Goal: Information Seeking & Learning: Learn about a topic

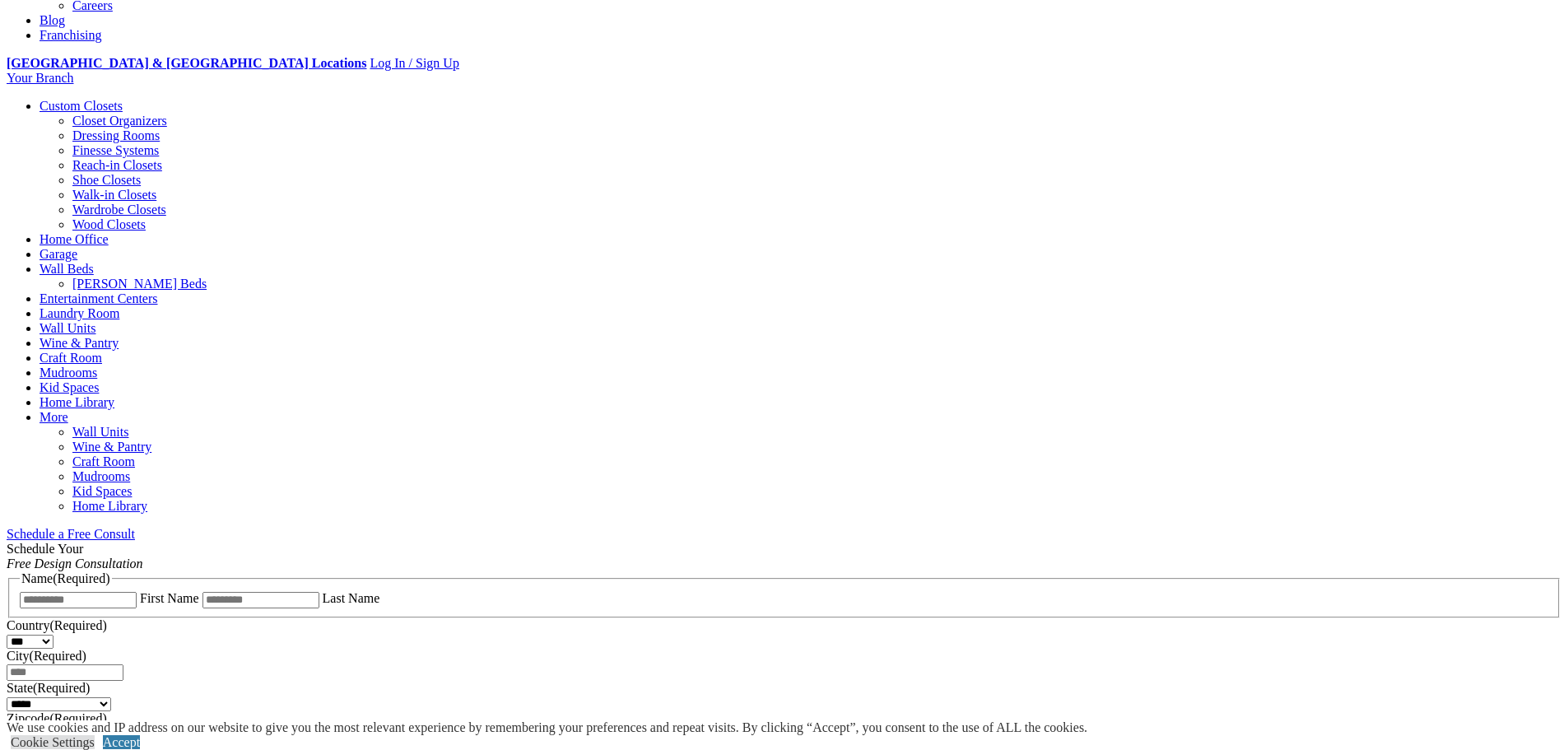
scroll to position [329, 0]
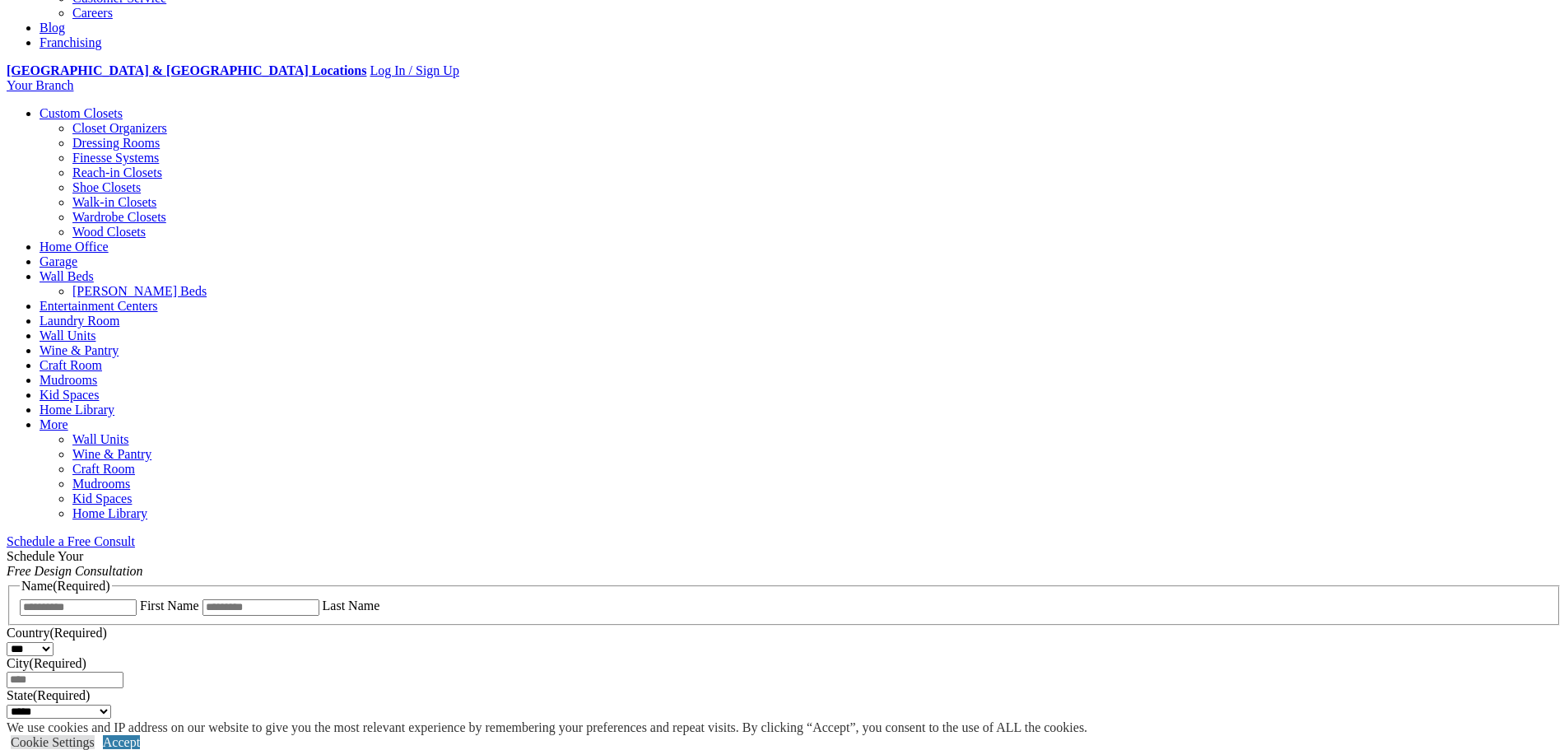
scroll to position [412, 0]
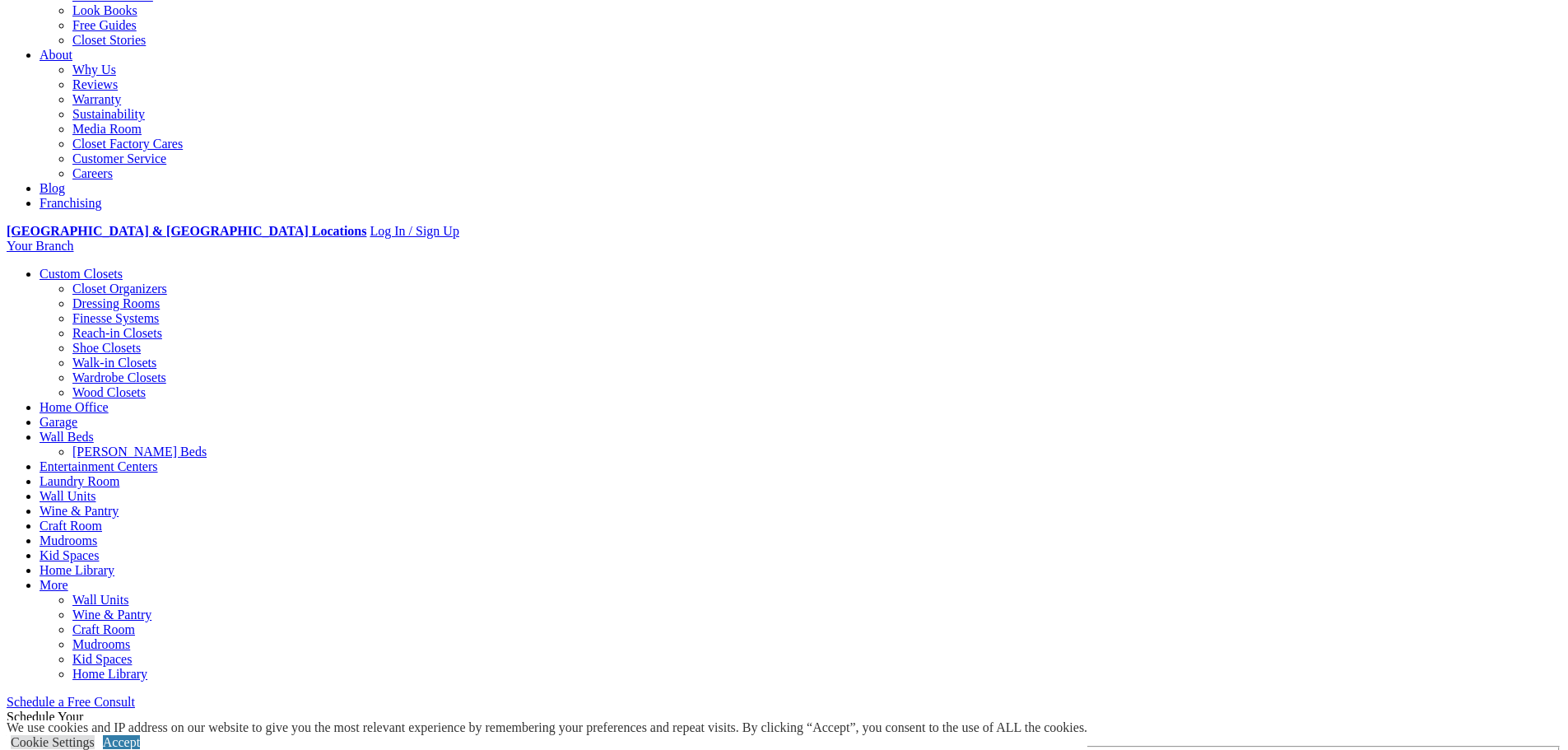
click at [135, 694] on span "Schedule a Free Consult (opens a dropdown menu)" at bounding box center [135, 702] width 0 height 14
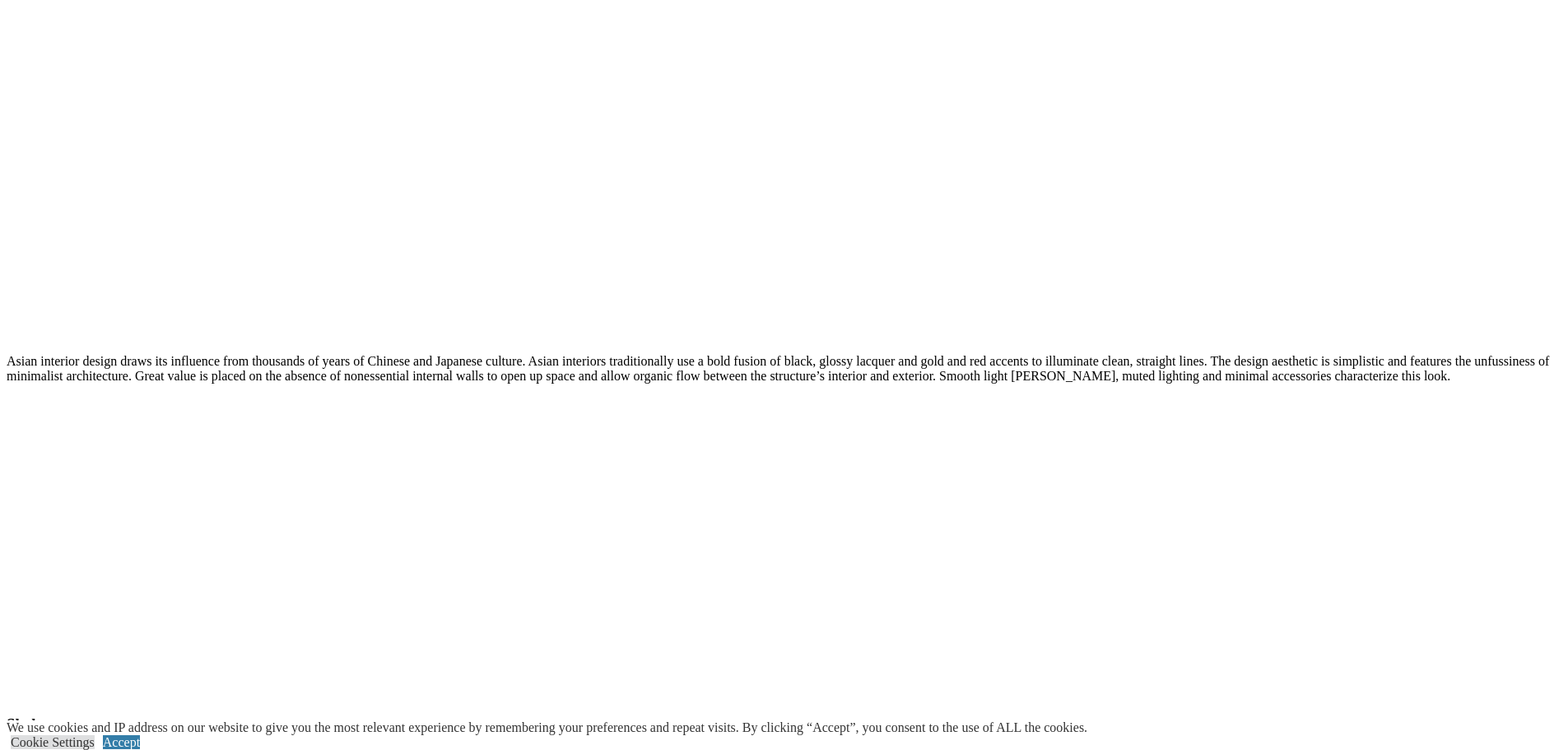
scroll to position [7077, 0]
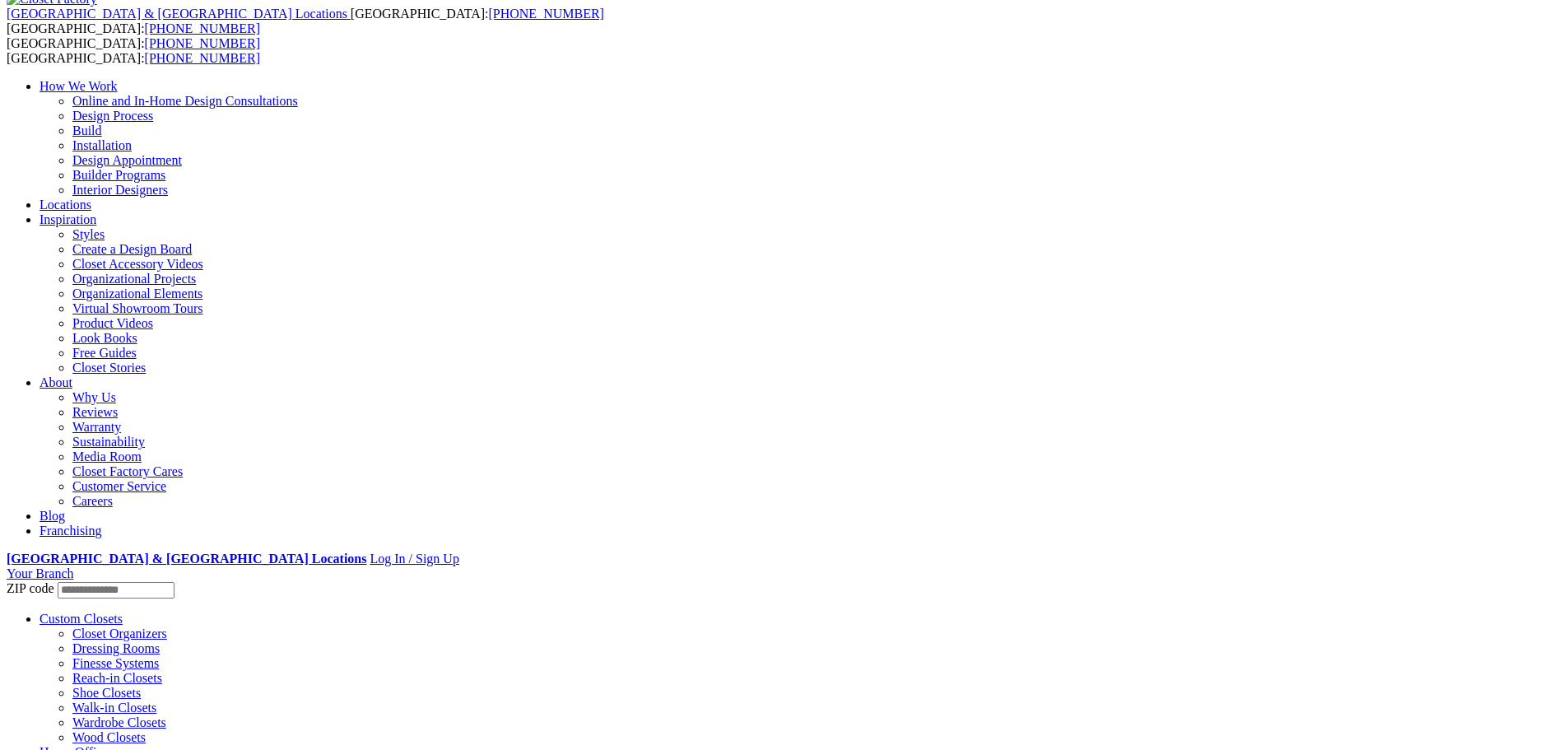
scroll to position [83, 0]
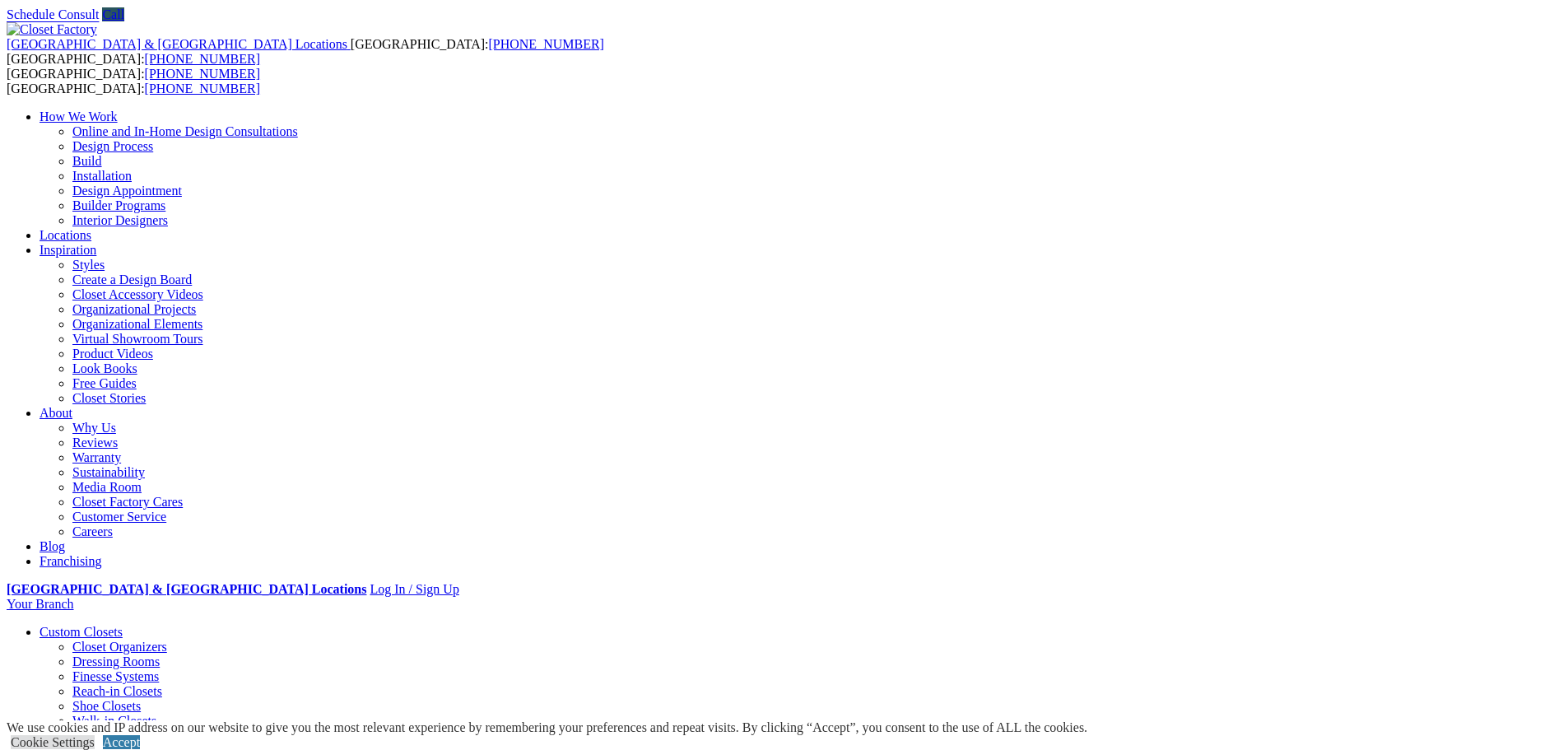
scroll to position [83, 0]
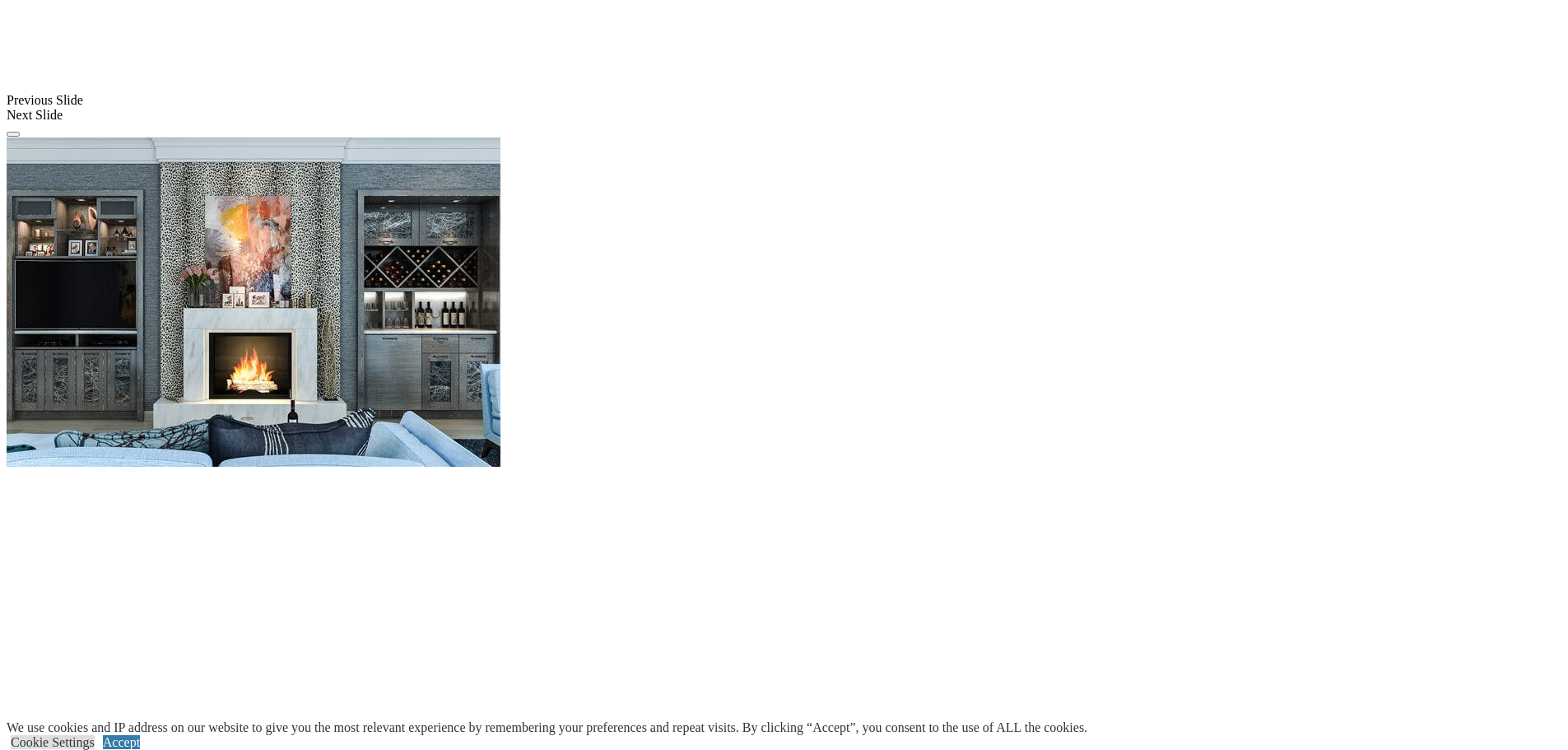
scroll to position [1564, 0]
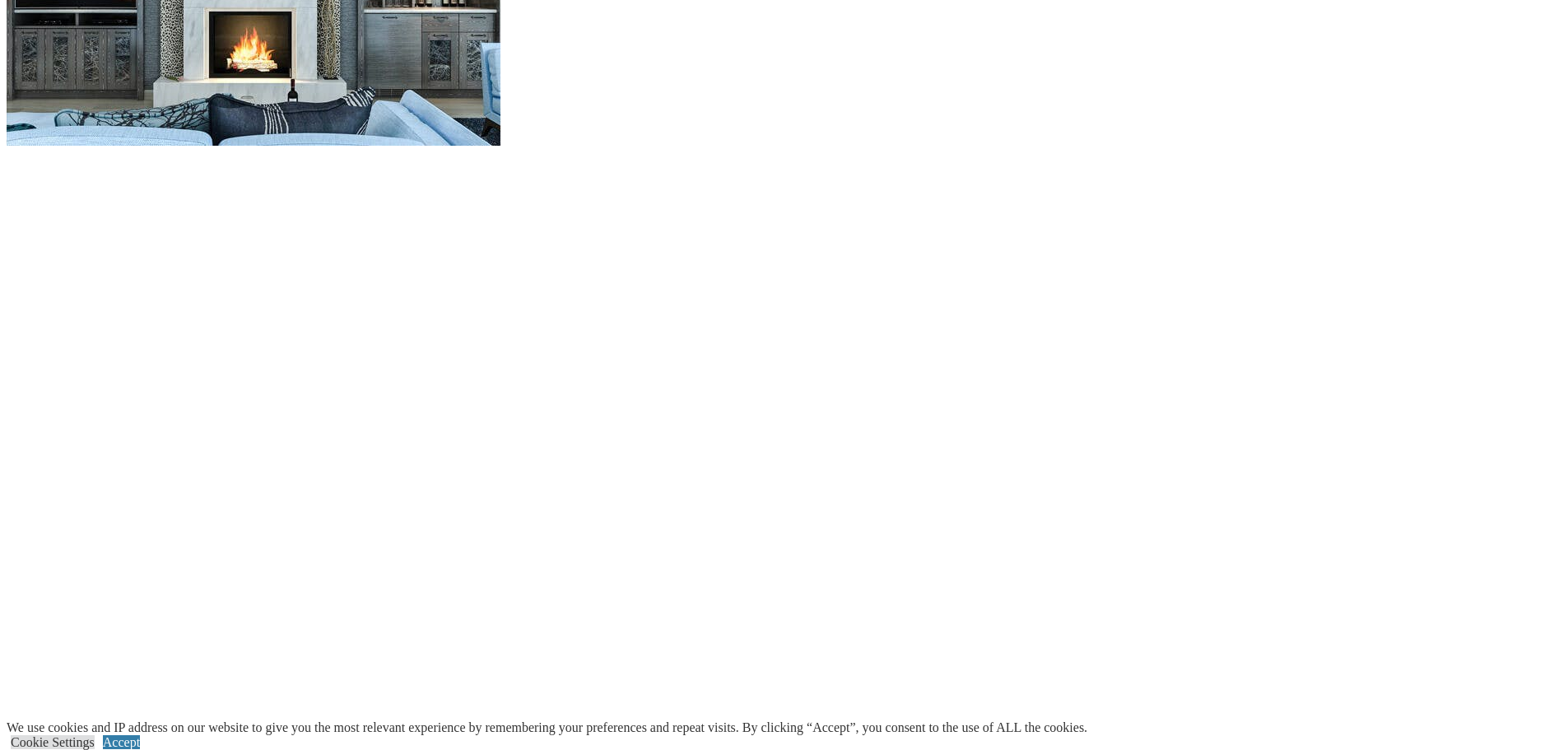
scroll to position [1810, 0]
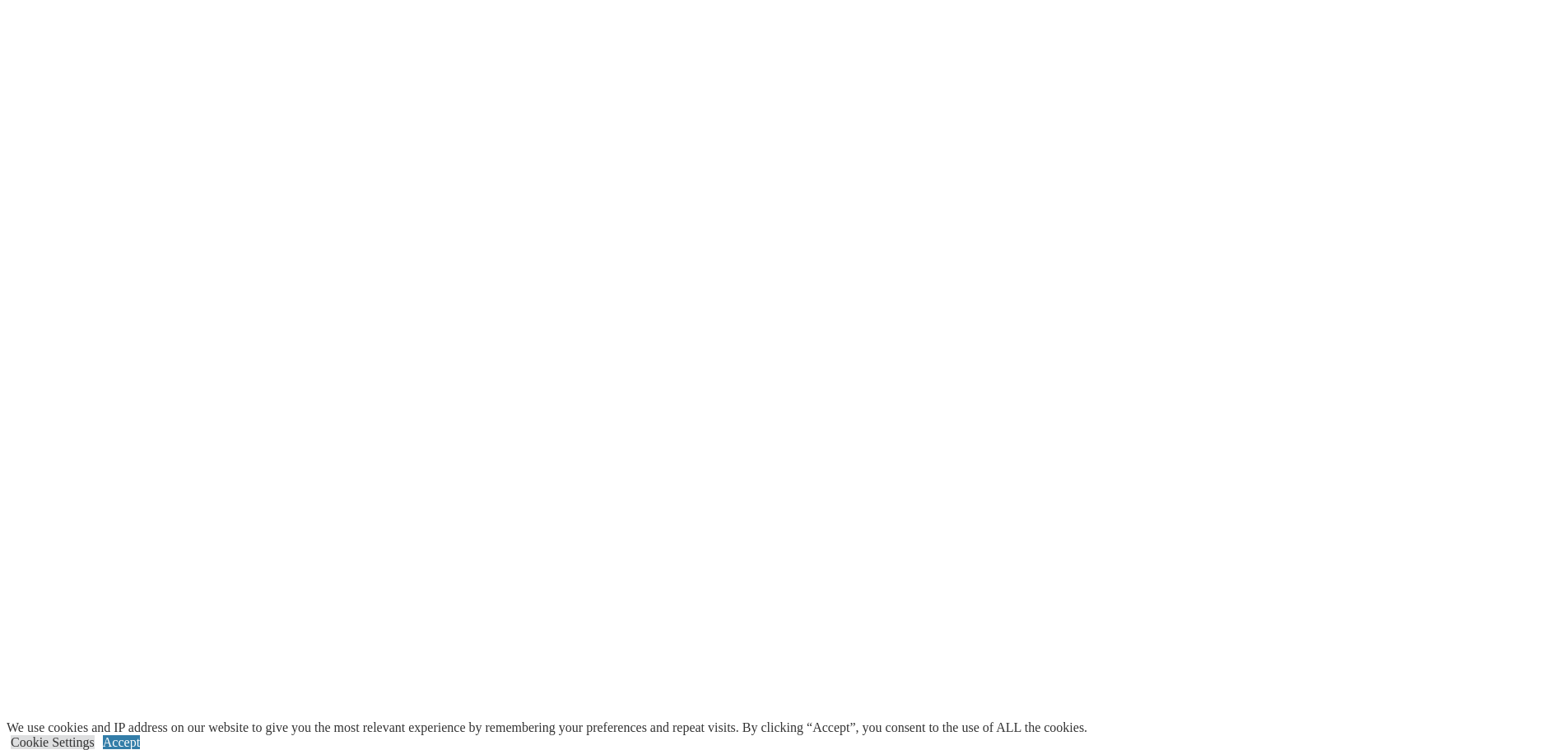
scroll to position [2057, 0]
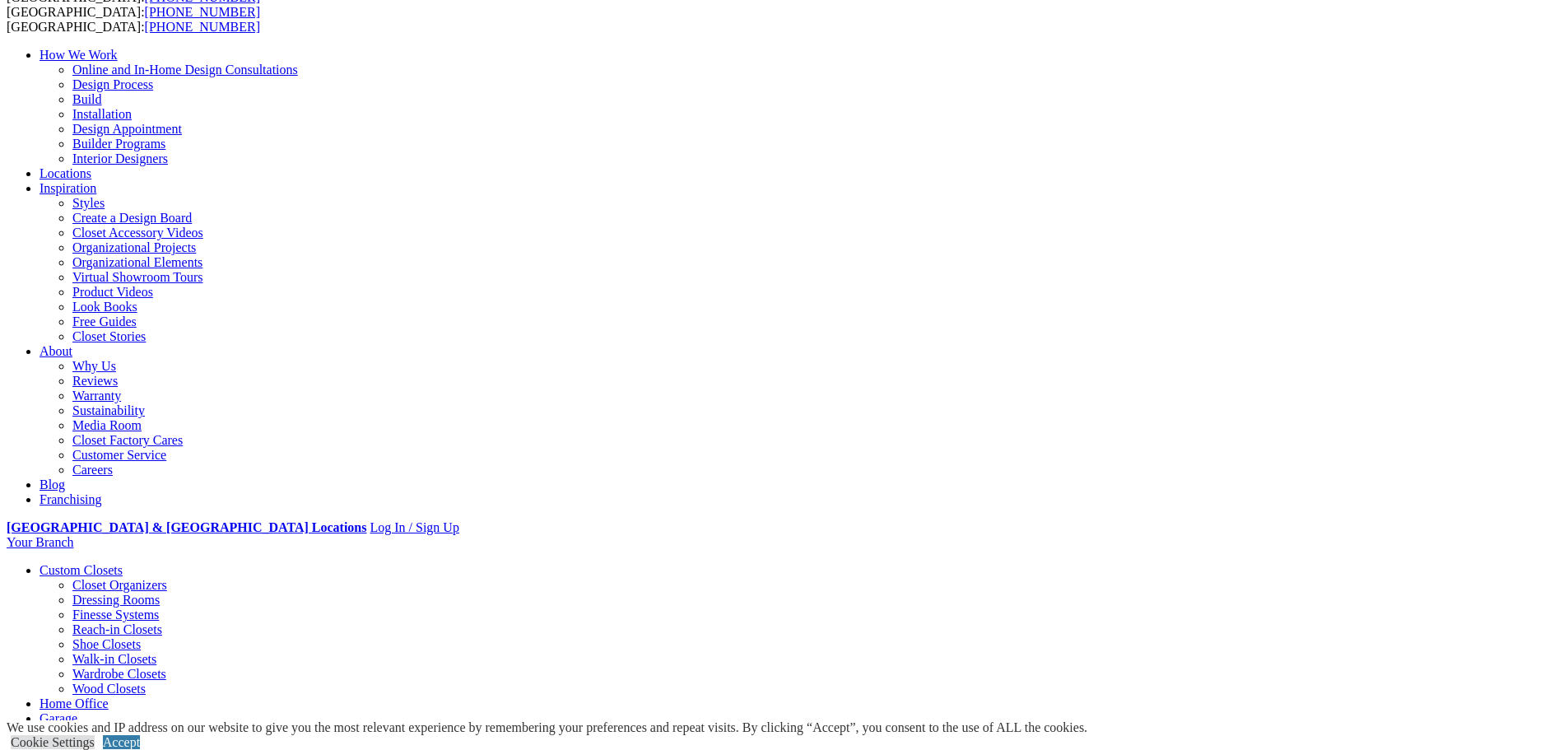
scroll to position [0, 0]
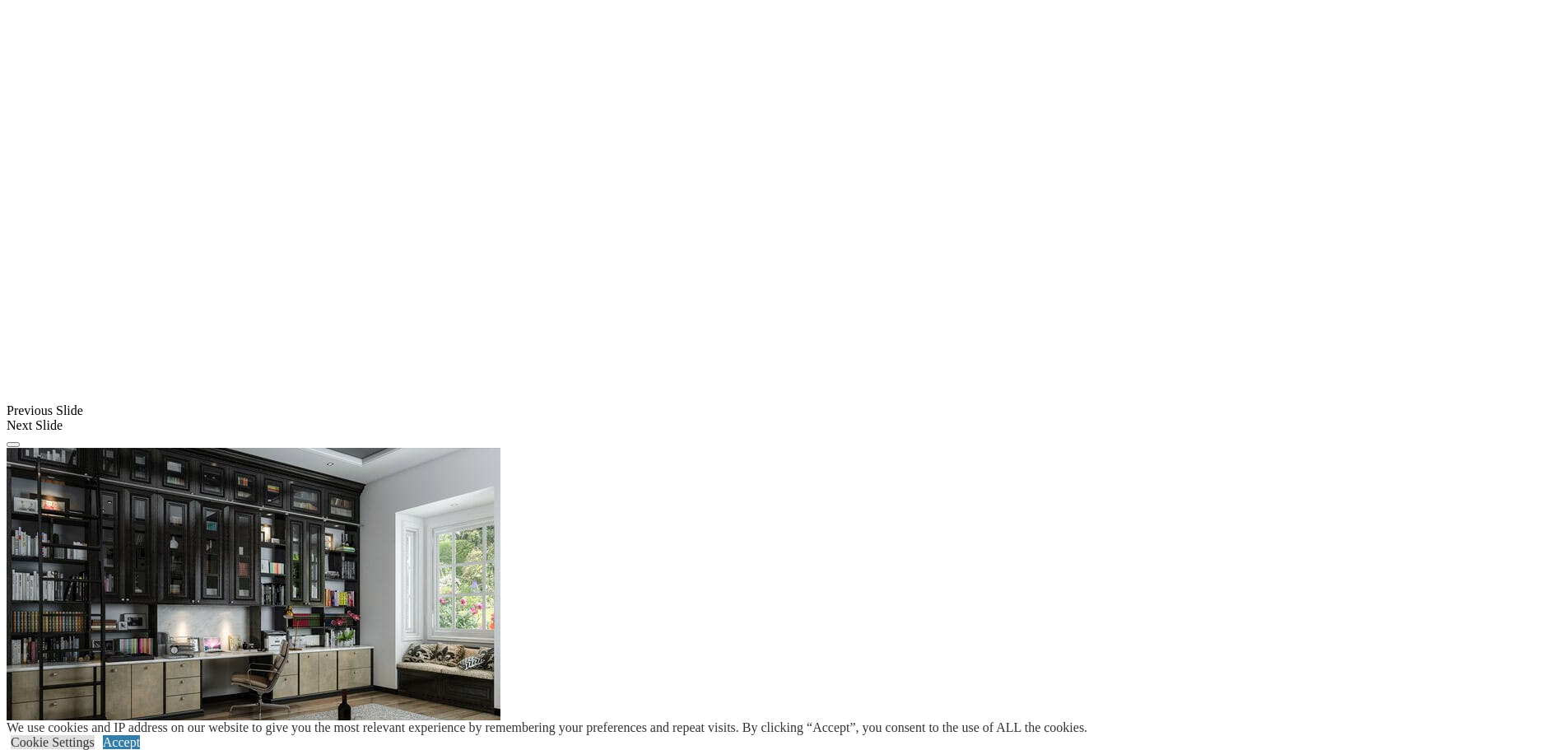
scroll to position [1399, 0]
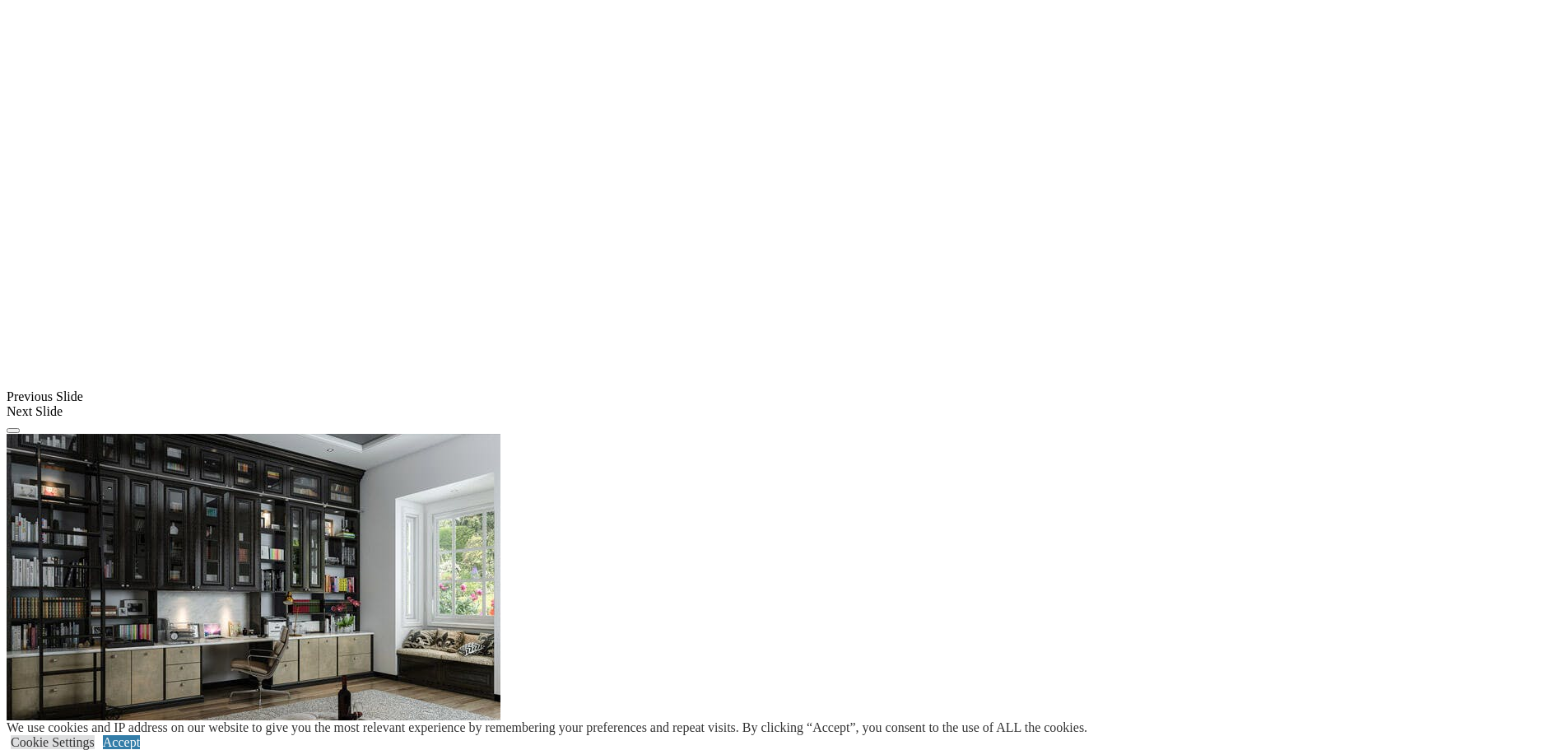
scroll to position [1152, 0]
